Goal: Navigation & Orientation: Find specific page/section

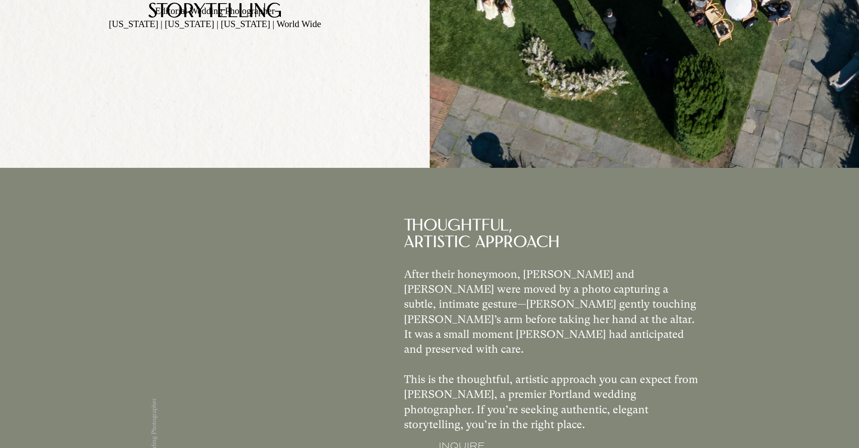
scroll to position [896, 0]
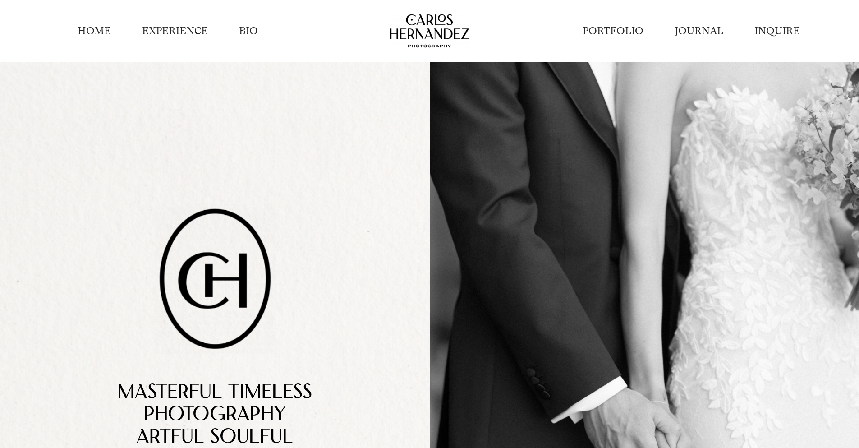
click at [249, 31] on link "BIO" at bounding box center [248, 31] width 19 height 14
click at [612, 31] on link "PORTFOLIO" at bounding box center [613, 31] width 61 height 14
click at [777, 31] on link "INQUIRE" at bounding box center [777, 31] width 46 height 14
